Goal: Use online tool/utility: Utilize a website feature to perform a specific function

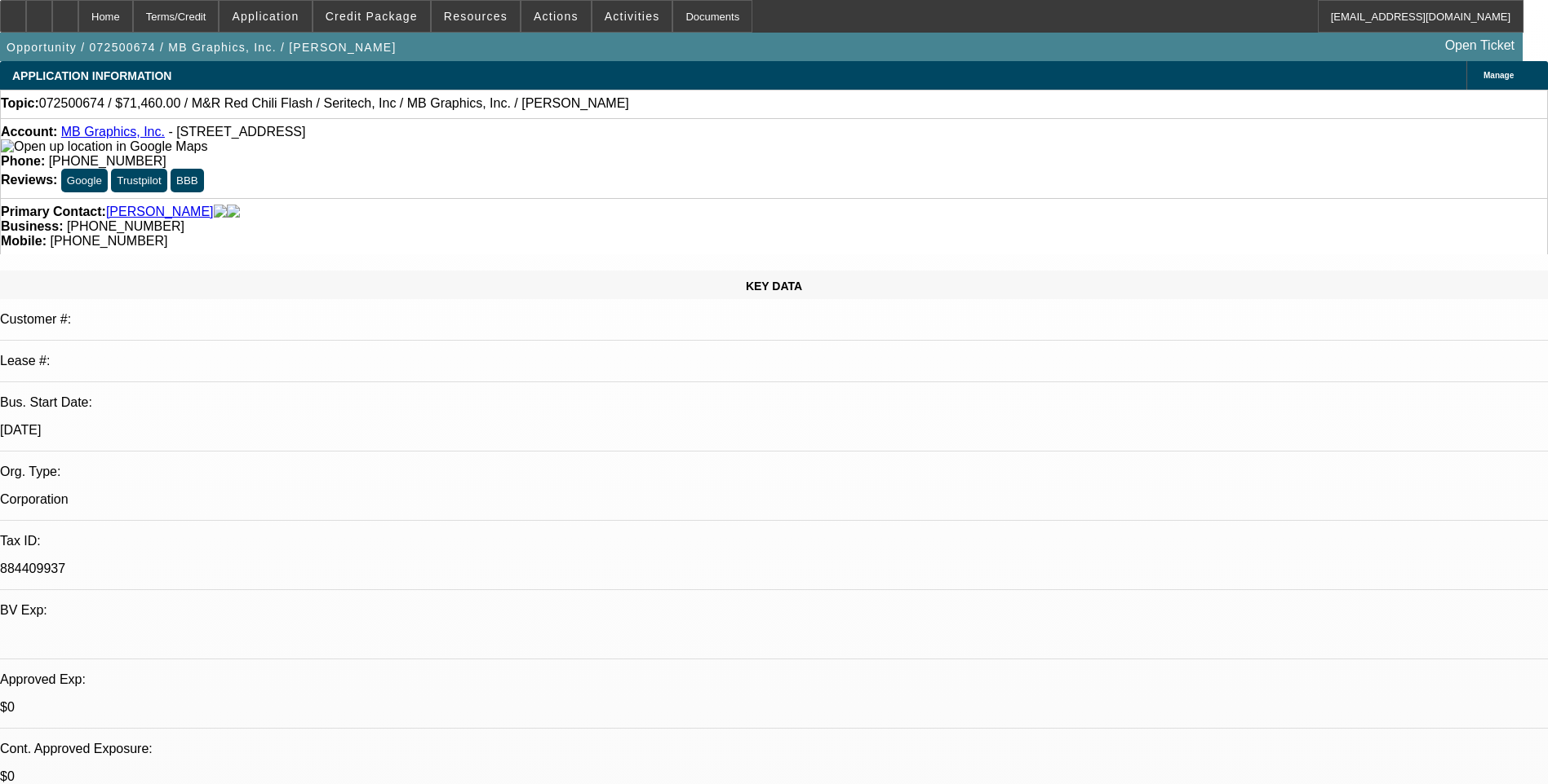
select select "0.1"
select select "0"
select select "0.1"
select select "5"
select select "0.1"
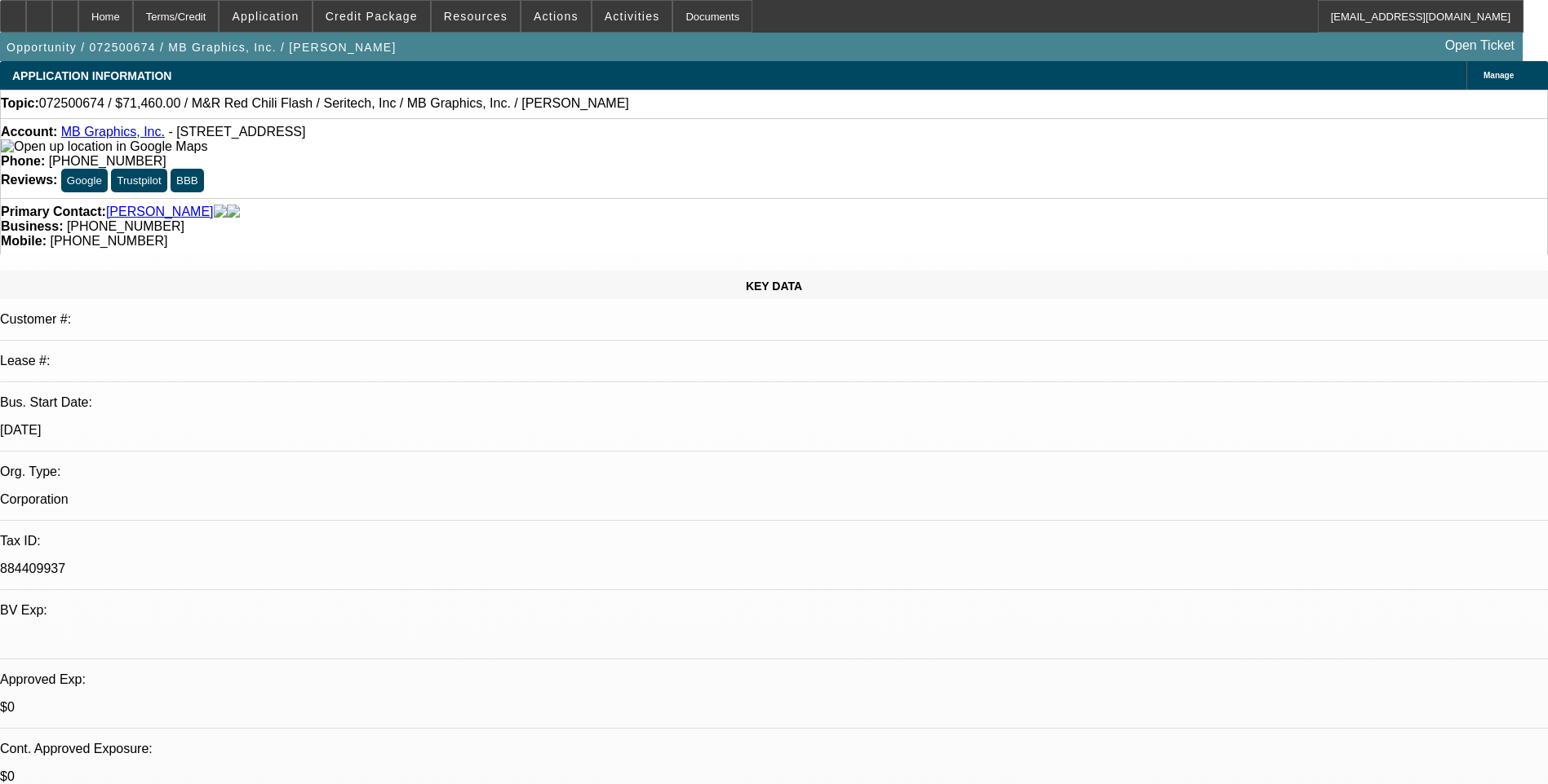
select select "0"
select select "0.1"
select select "5"
select select "0"
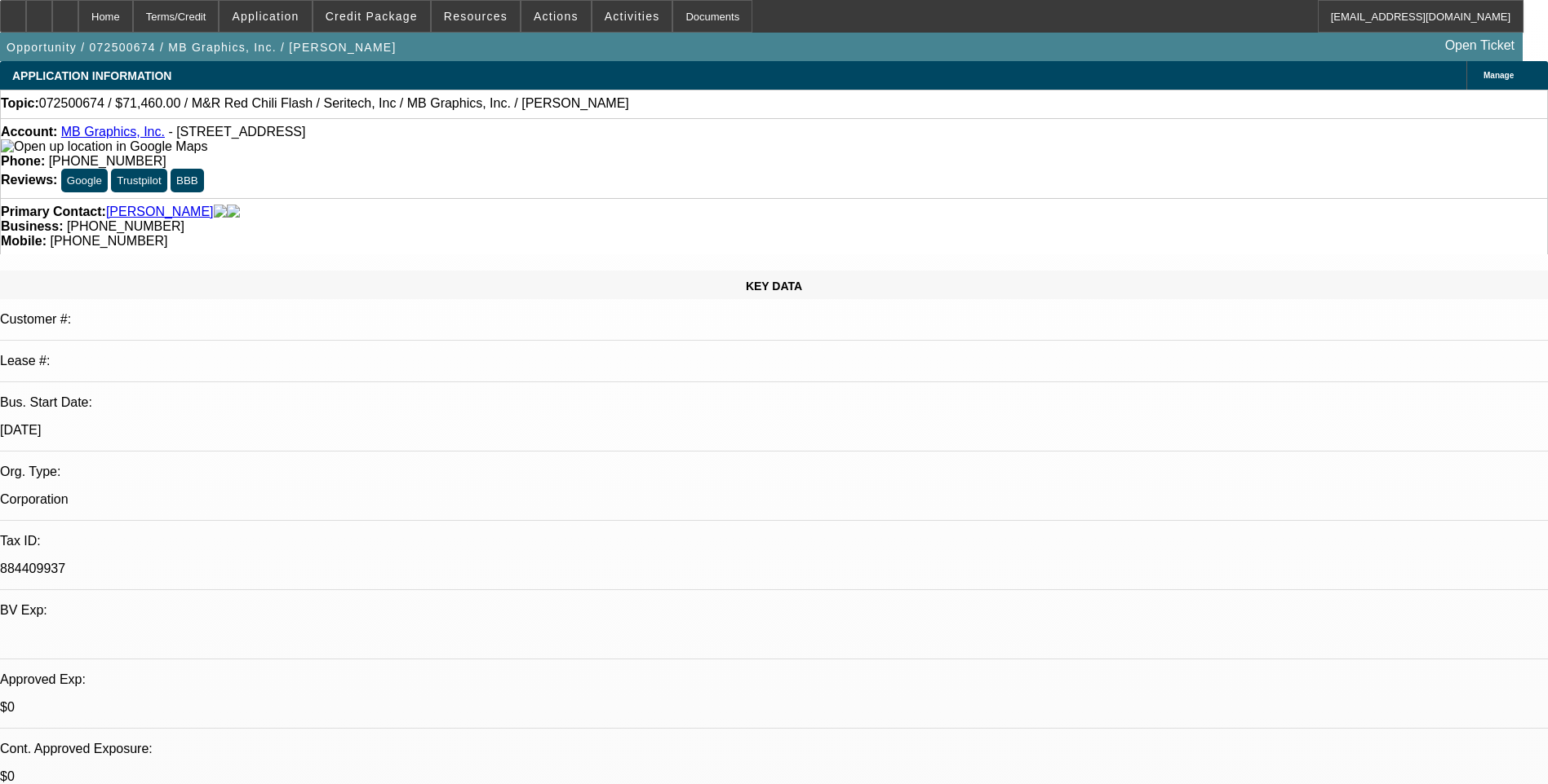
select select "0.1"
select select "5"
select select "0"
select select "0.1"
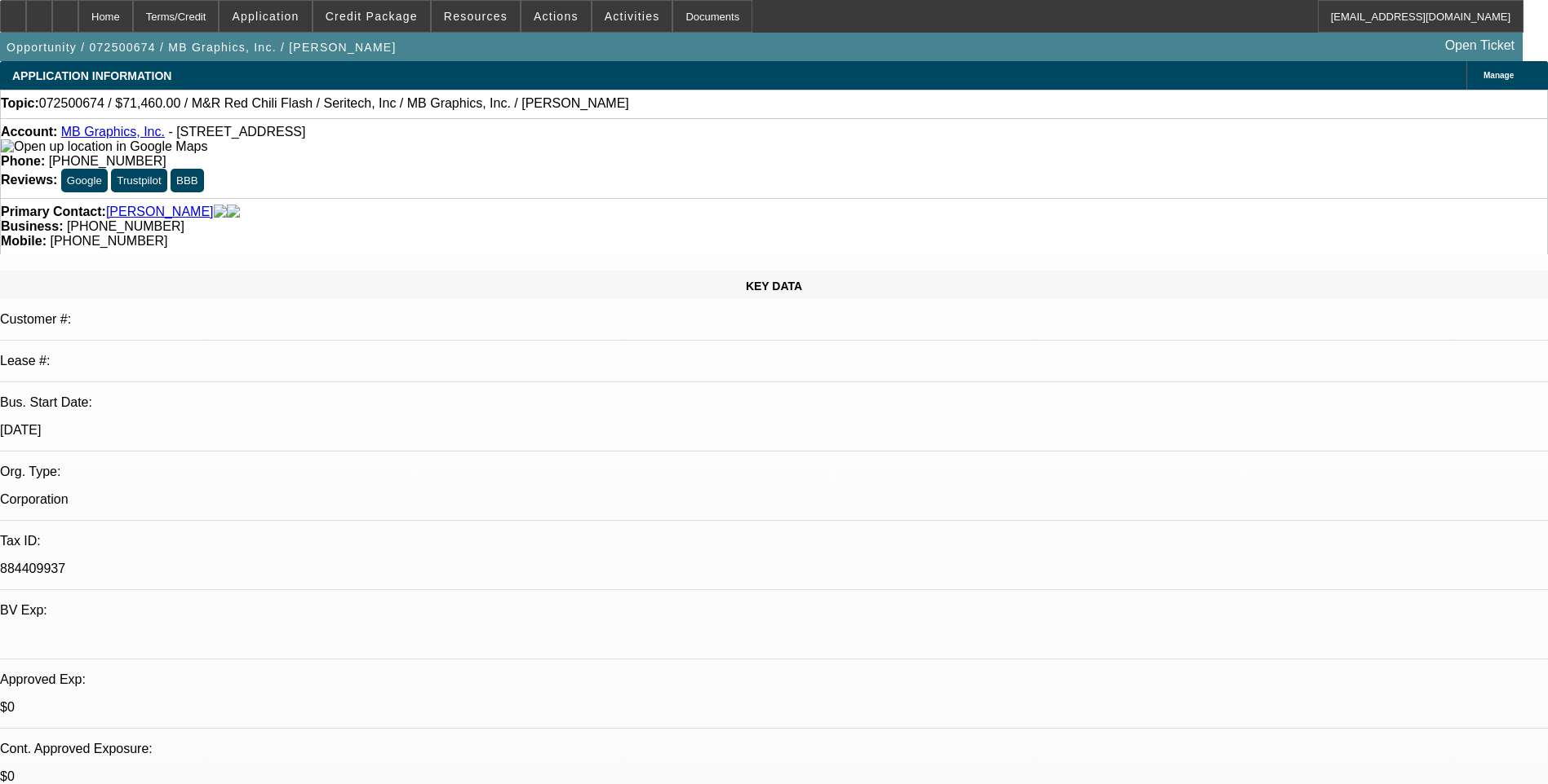
select select "5"
